Goal: Information Seeking & Learning: Understand process/instructions

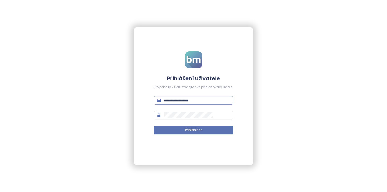
type input "**********"
click at [203, 100] on input "**********" at bounding box center [197, 100] width 66 height 6
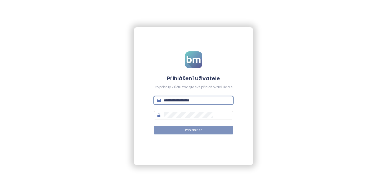
click at [180, 129] on button "Přihlásit se" at bounding box center [193, 130] width 79 height 8
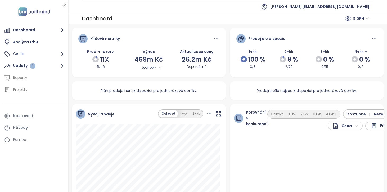
click at [67, 67] on div at bounding box center [68, 96] width 3 height 192
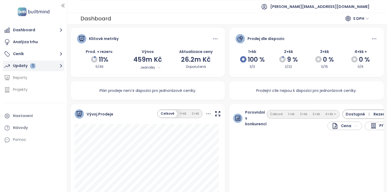
click at [62, 67] on icon "button" at bounding box center [61, 65] width 7 height 7
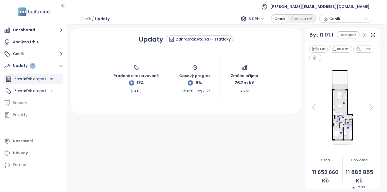
click at [135, 171] on div "Updaty Zahraďák etapa I - statický Prodané a rezervované 11% [DATE] Časový prog…" at bounding box center [186, 108] width 235 height 161
click at [30, 164] on div "Pomoc" at bounding box center [34, 165] width 62 height 11
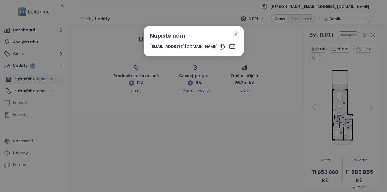
click at [234, 35] on icon "close" at bounding box center [236, 33] width 4 height 4
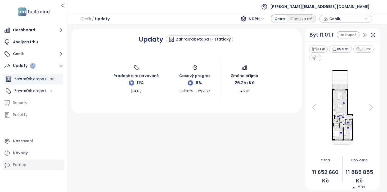
click at [20, 166] on div "Pomoc" at bounding box center [19, 164] width 13 height 7
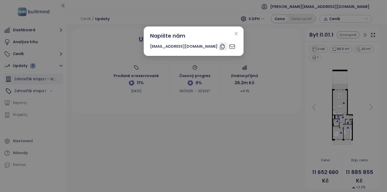
click at [219, 46] on icon "button" at bounding box center [222, 46] width 6 height 6
click at [234, 33] on icon "close" at bounding box center [235, 33] width 3 height 3
